Goal: Information Seeking & Learning: Learn about a topic

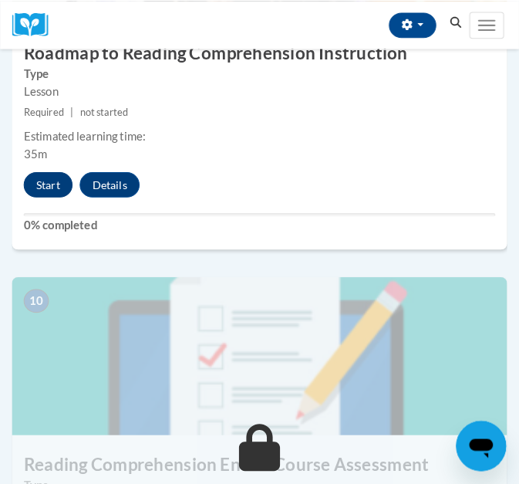
scroll to position [3765, 0]
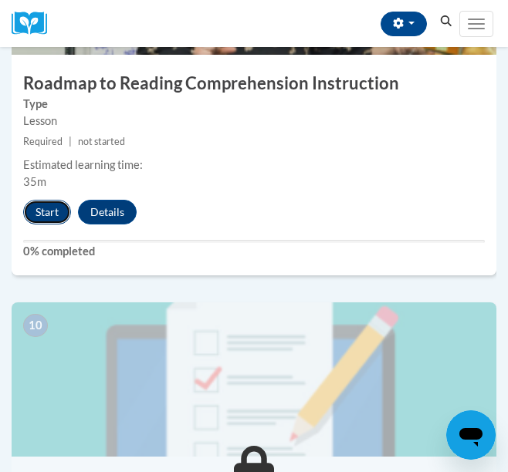
click at [46, 220] on button "Start" at bounding box center [47, 212] width 48 height 25
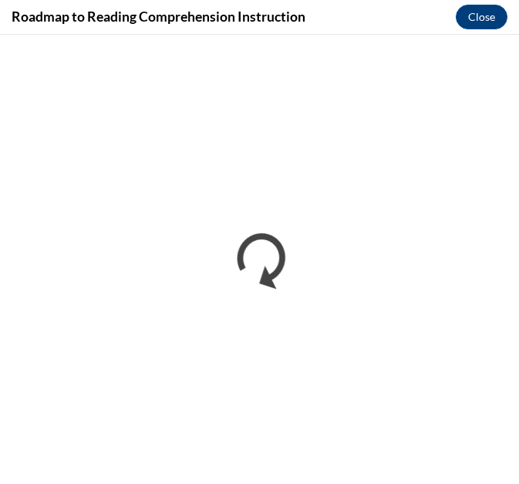
scroll to position [0, 0]
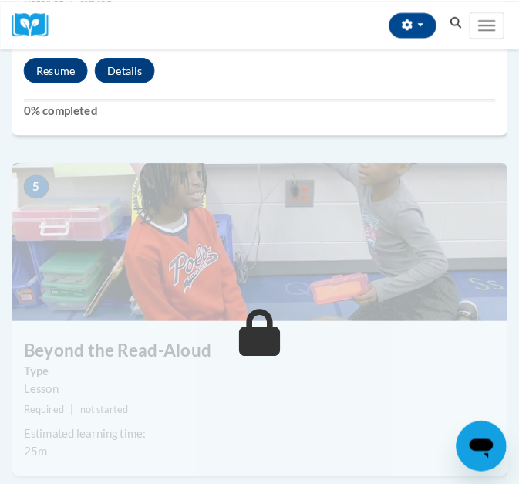
scroll to position [1795, 0]
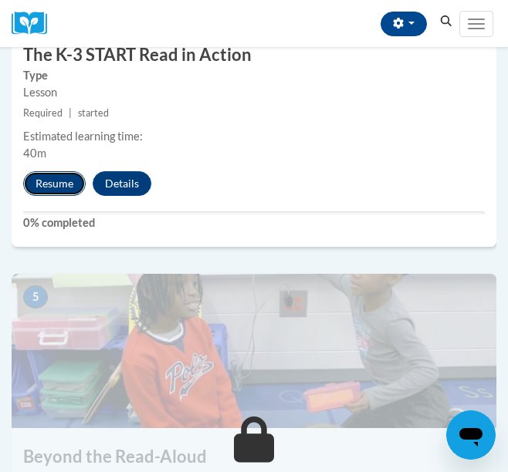
click at [62, 185] on button "Resume" at bounding box center [54, 183] width 63 height 25
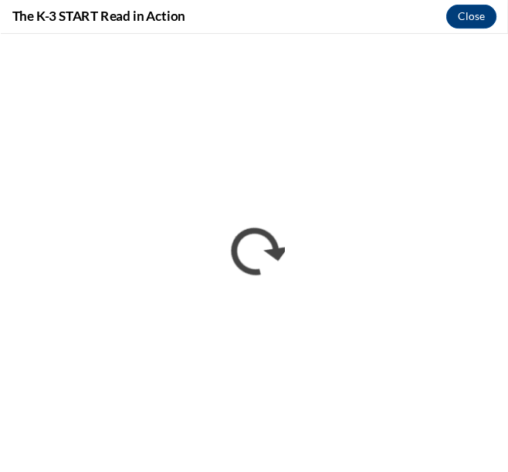
scroll to position [0, 0]
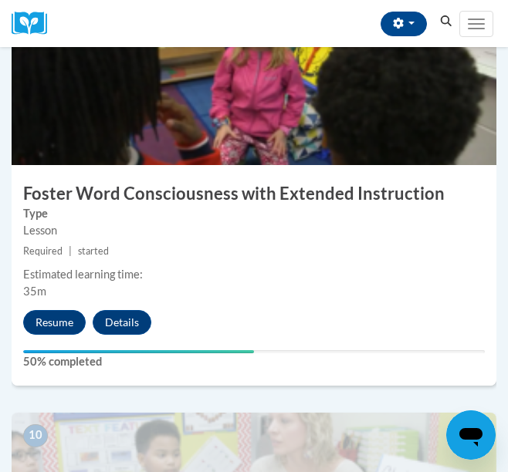
click at [106, 259] on small "Required | started" at bounding box center [254, 251] width 485 height 17
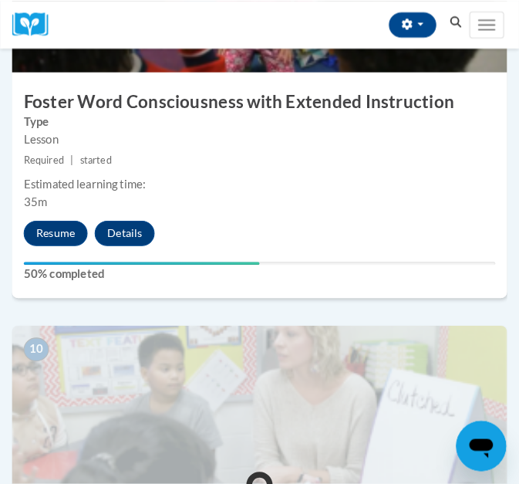
scroll to position [3677, 0]
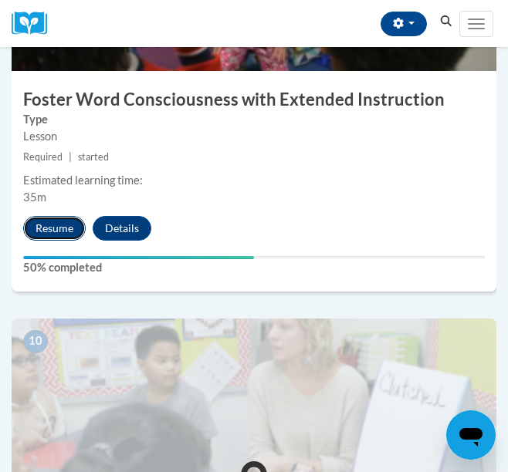
click at [53, 230] on button "Resume" at bounding box center [54, 228] width 63 height 25
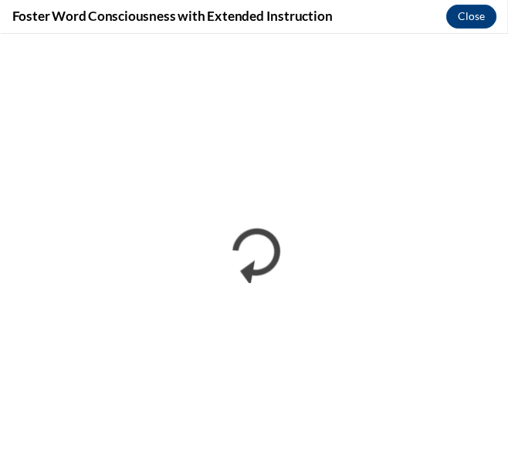
scroll to position [0, 0]
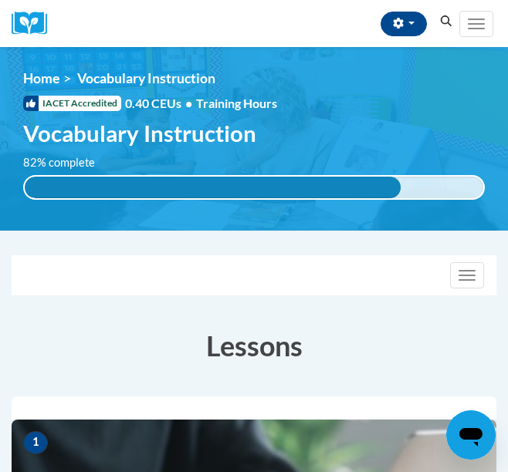
click at [256, 191] on div "82% complete" at bounding box center [213, 188] width 376 height 22
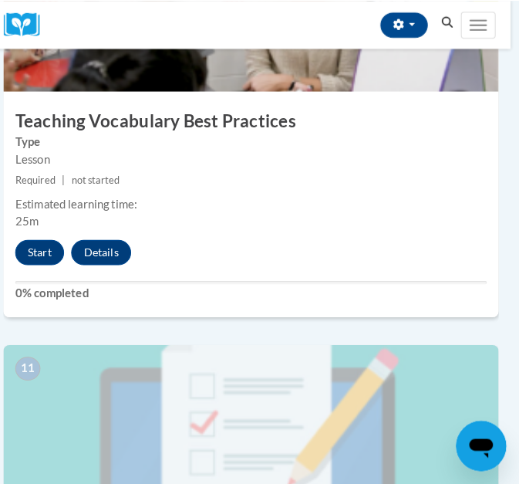
scroll to position [4059, 8]
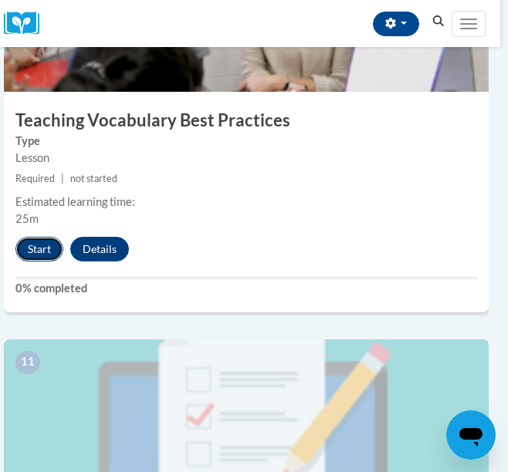
click at [43, 252] on button "Start" at bounding box center [39, 249] width 48 height 25
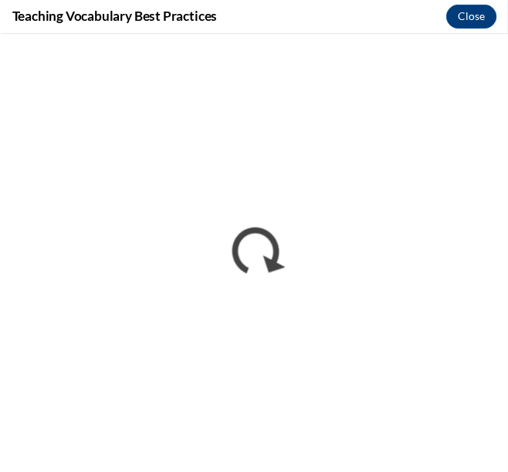
scroll to position [0, 0]
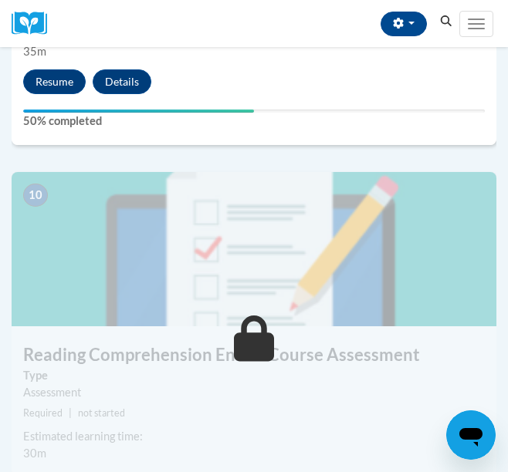
scroll to position [3896, 0]
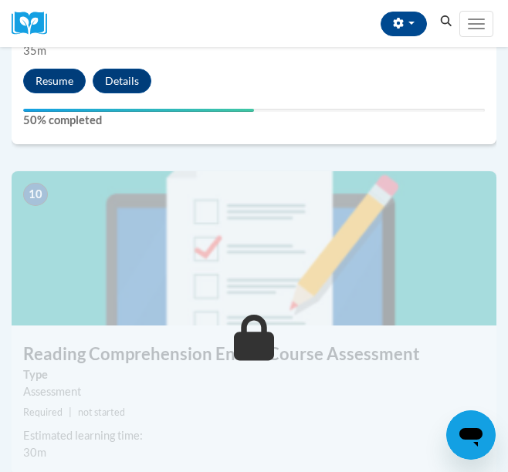
click at [344, 276] on img at bounding box center [254, 248] width 485 height 154
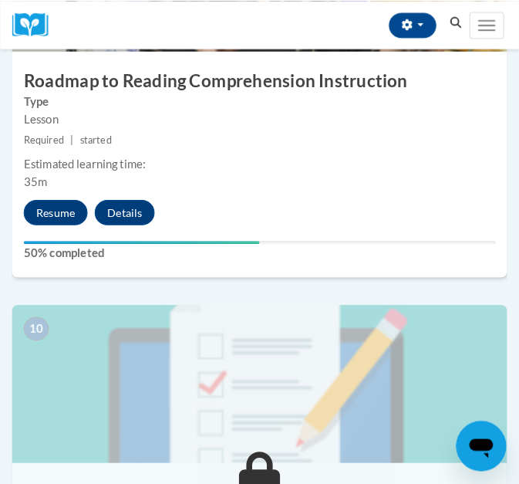
scroll to position [3772, 0]
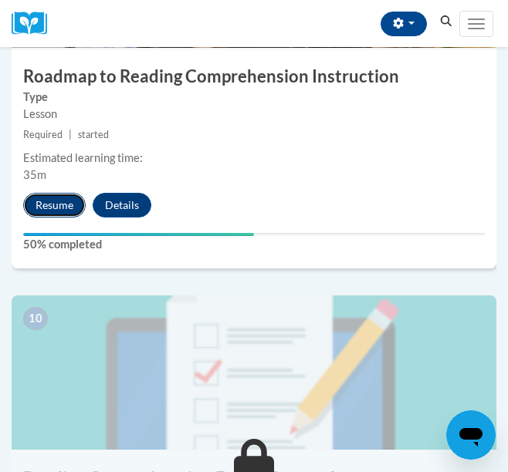
click at [60, 200] on button "Resume" at bounding box center [54, 205] width 63 height 25
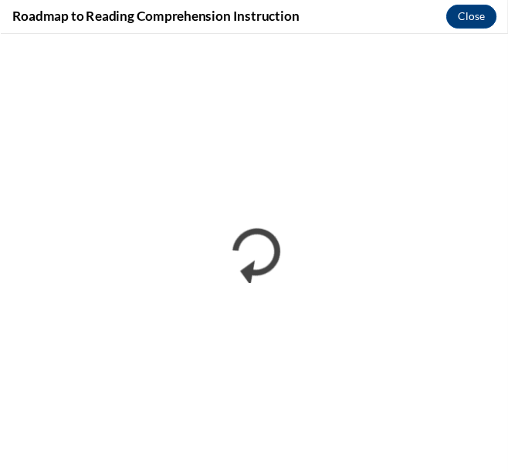
scroll to position [0, 0]
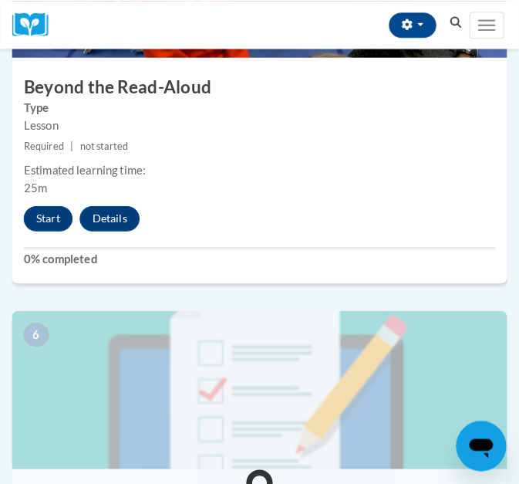
scroll to position [2140, 0]
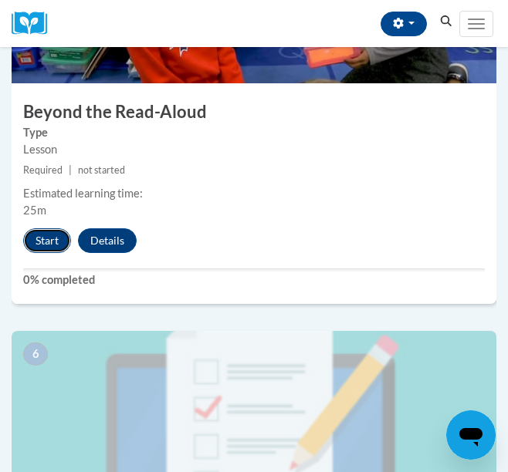
click at [45, 244] on button "Start" at bounding box center [47, 240] width 48 height 25
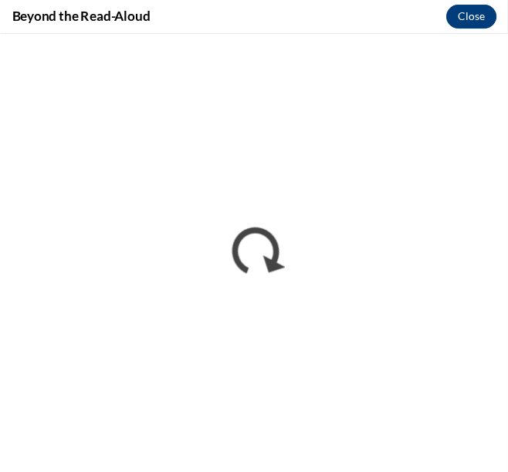
scroll to position [0, 0]
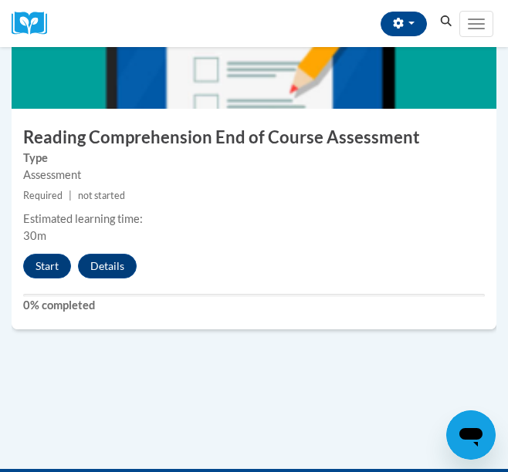
scroll to position [4109, 0]
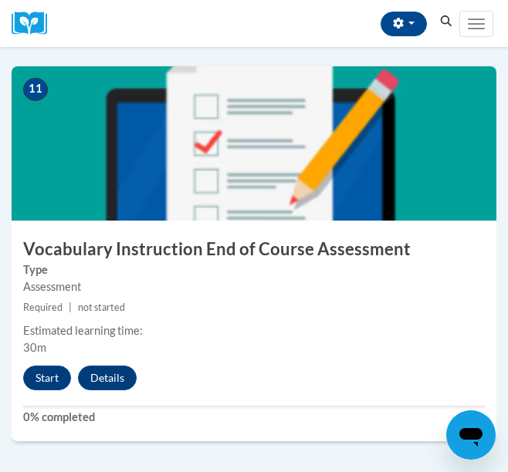
scroll to position [4336, 0]
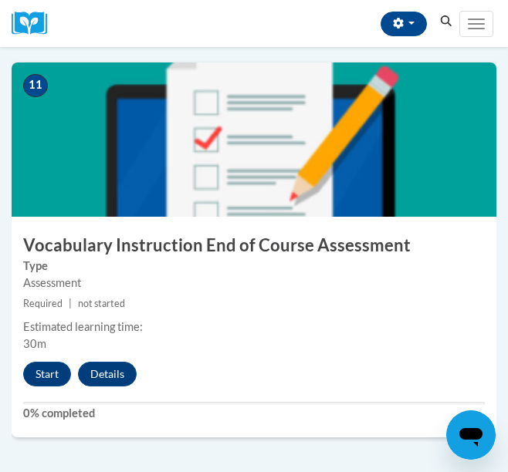
click at [283, 258] on label "Type" at bounding box center [254, 266] width 462 height 17
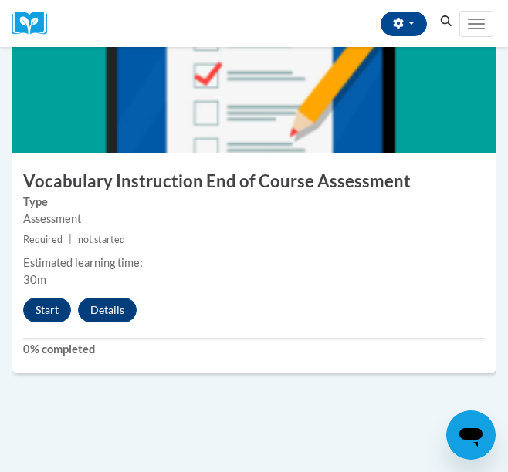
scroll to position [4402, 0]
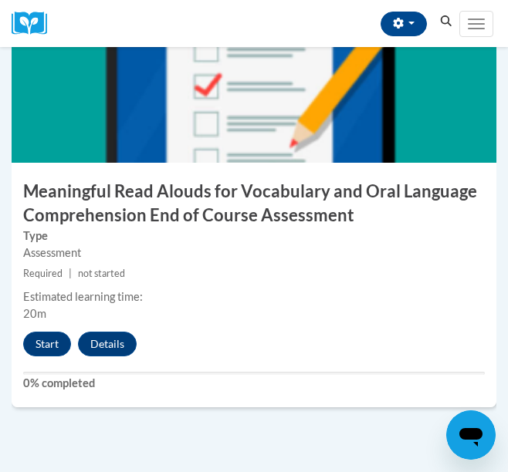
scroll to position [2465, 0]
